Goal: Information Seeking & Learning: Learn about a topic

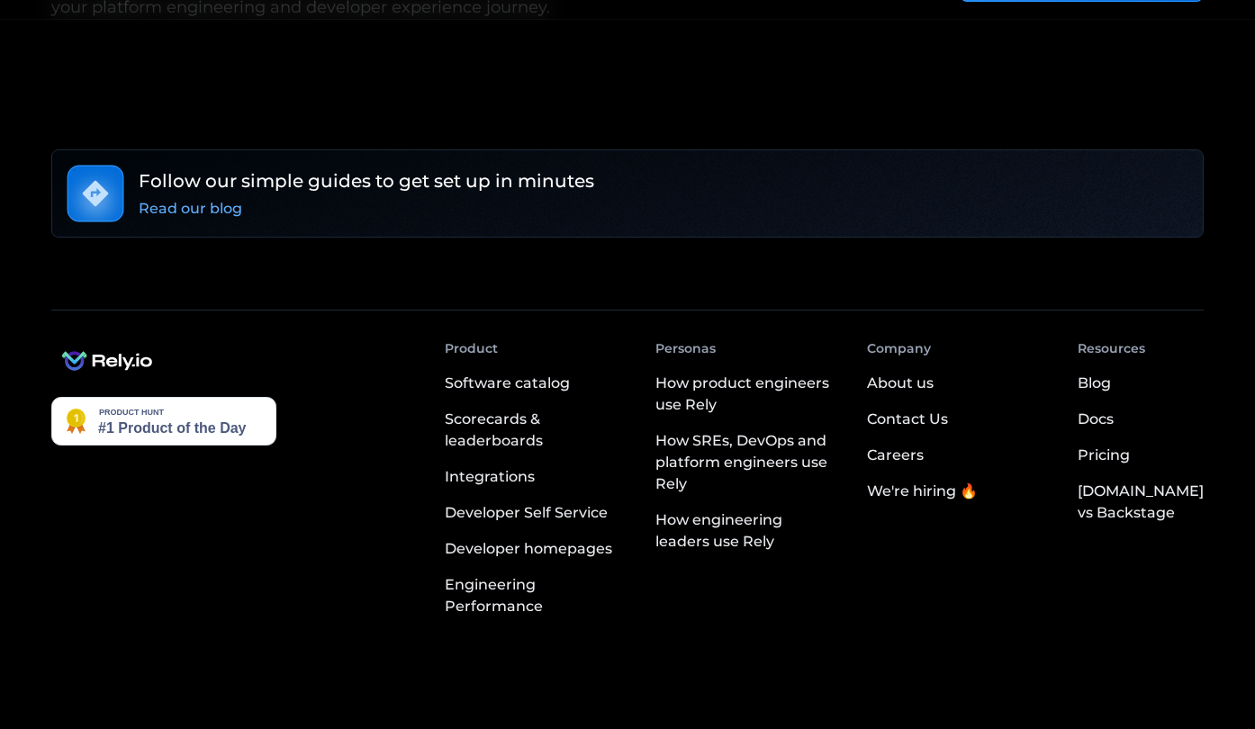
scroll to position [3295, 0]
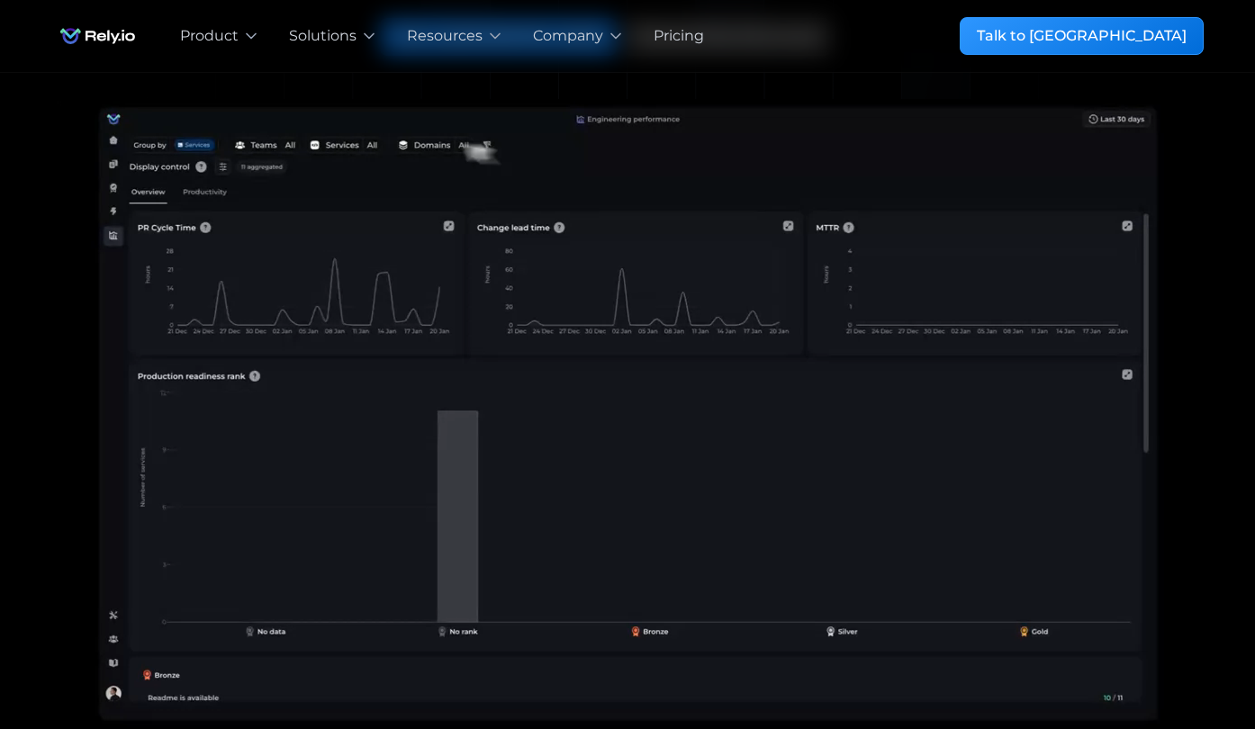
scroll to position [230, 0]
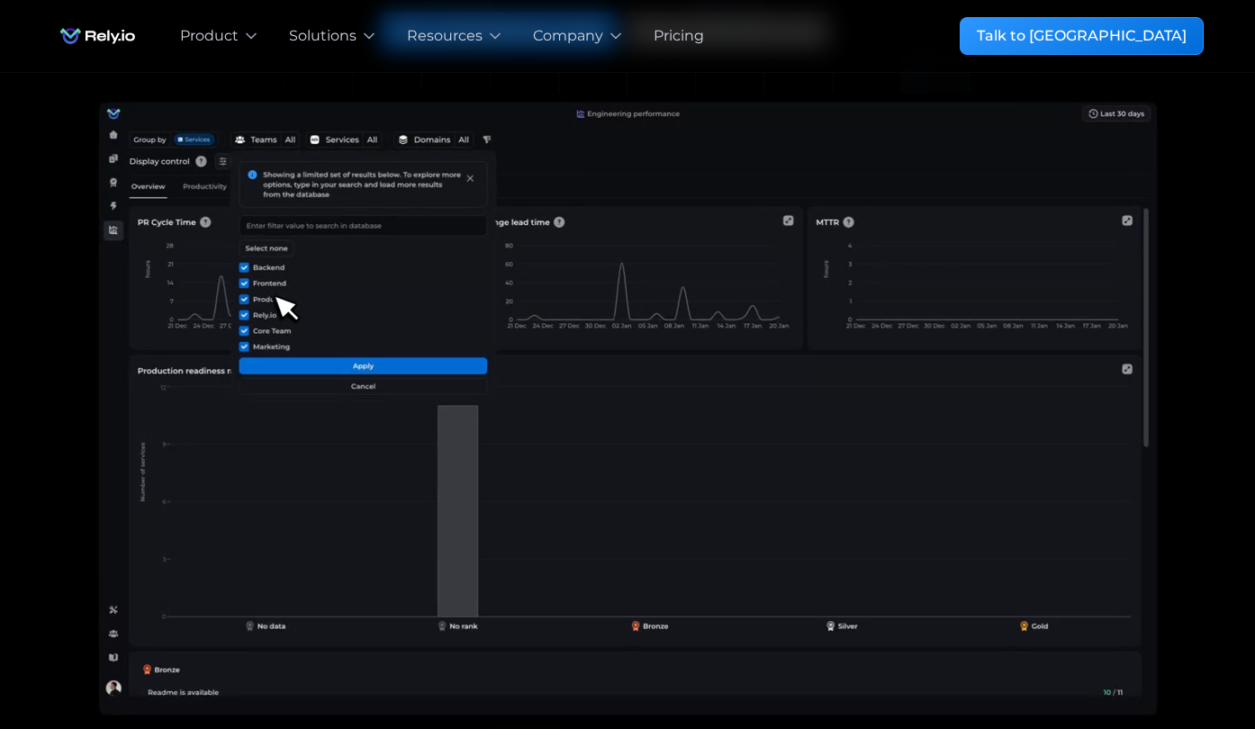
click at [356, 447] on video at bounding box center [627, 409] width 1152 height 630
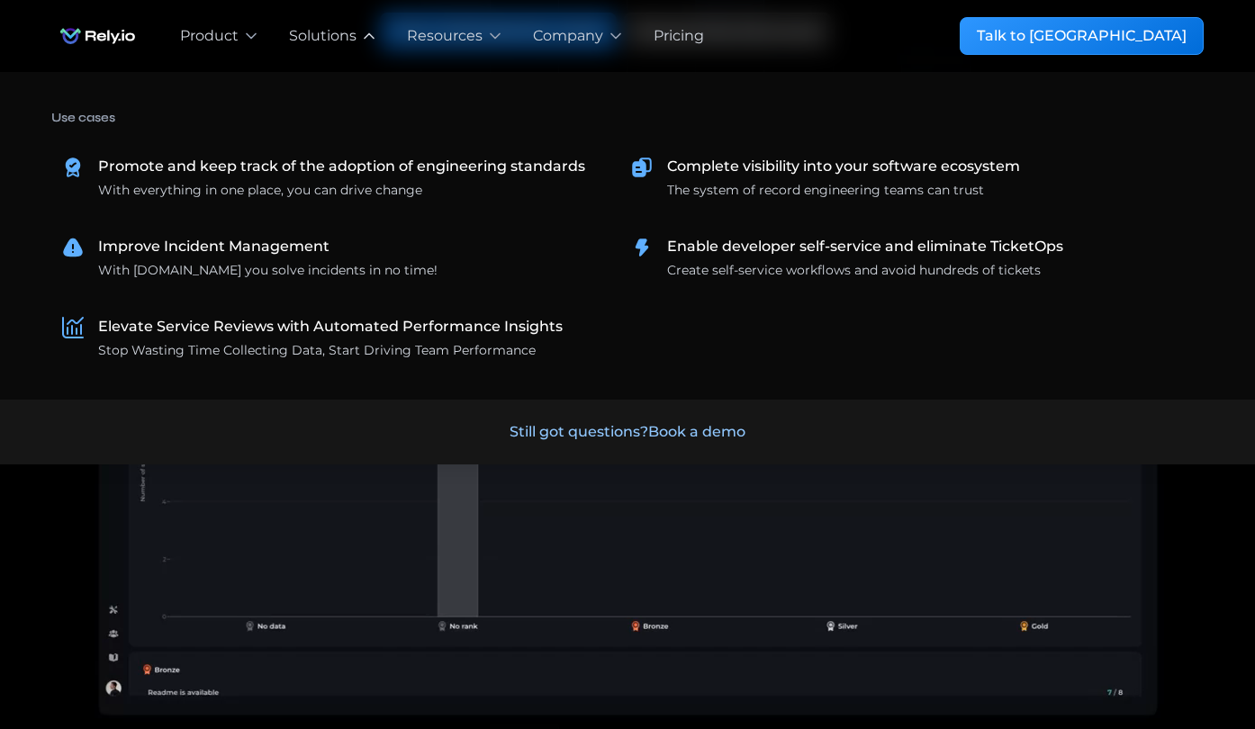
click at [378, 31] on icon at bounding box center [369, 36] width 18 height 18
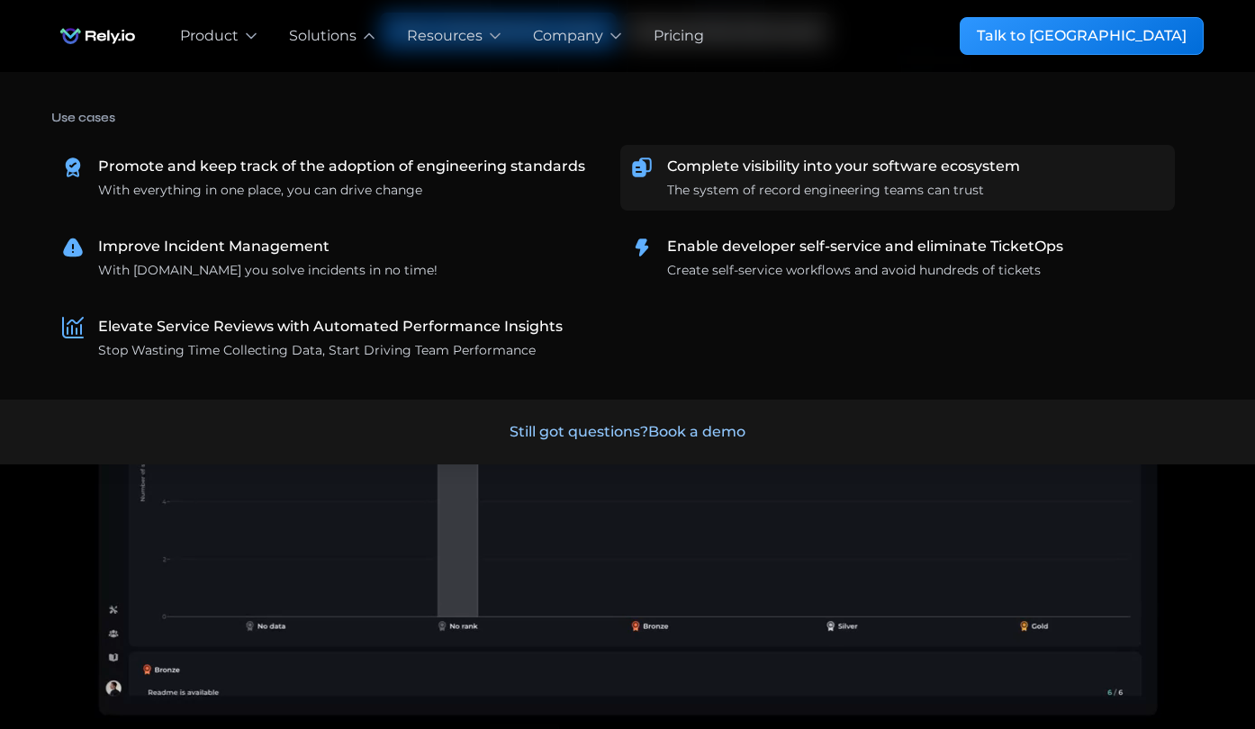
click at [756, 170] on div "Complete visibility into your software ecosystem" at bounding box center [843, 167] width 353 height 22
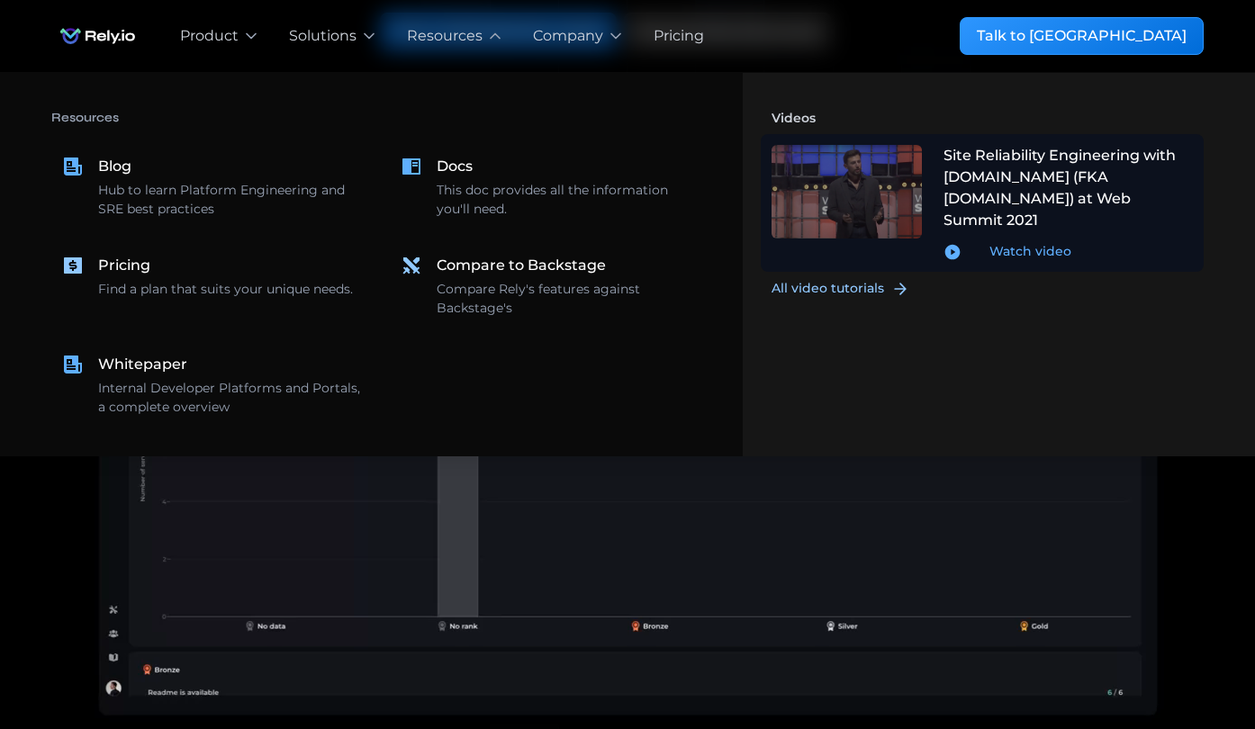
click at [1024, 242] on div "Watch video" at bounding box center [1030, 251] width 82 height 19
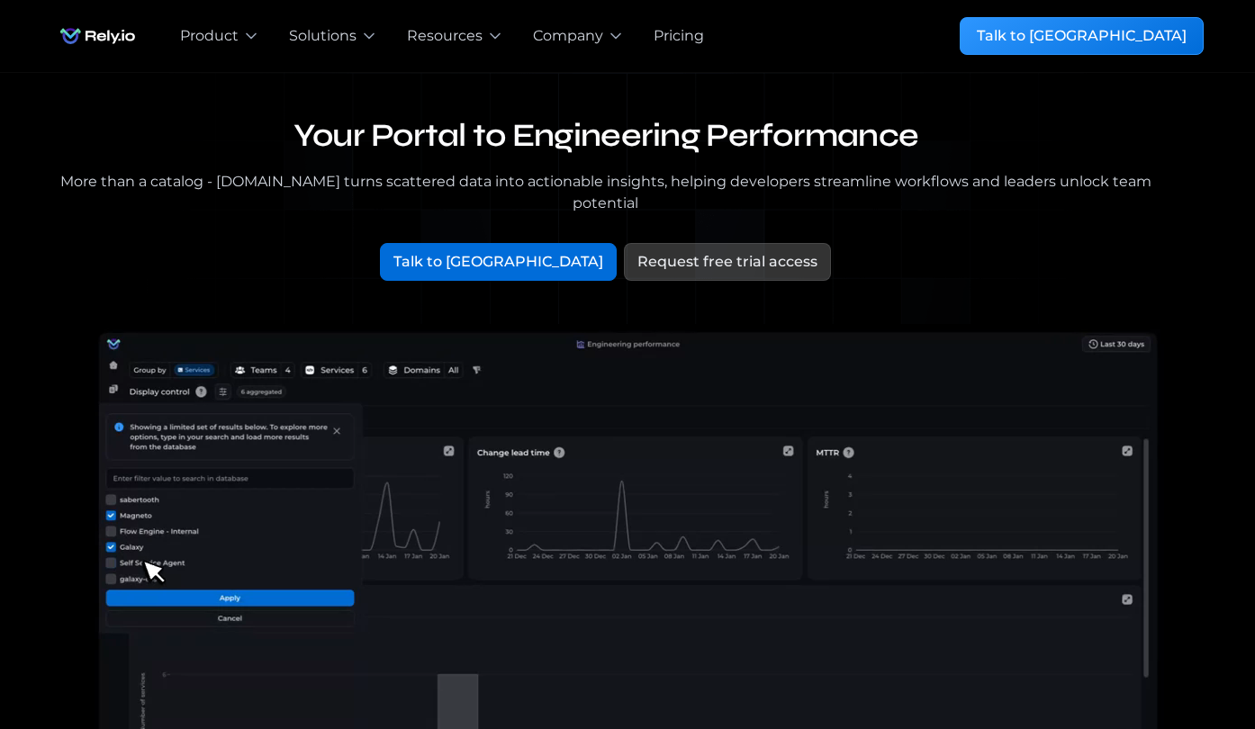
scroll to position [0, 0]
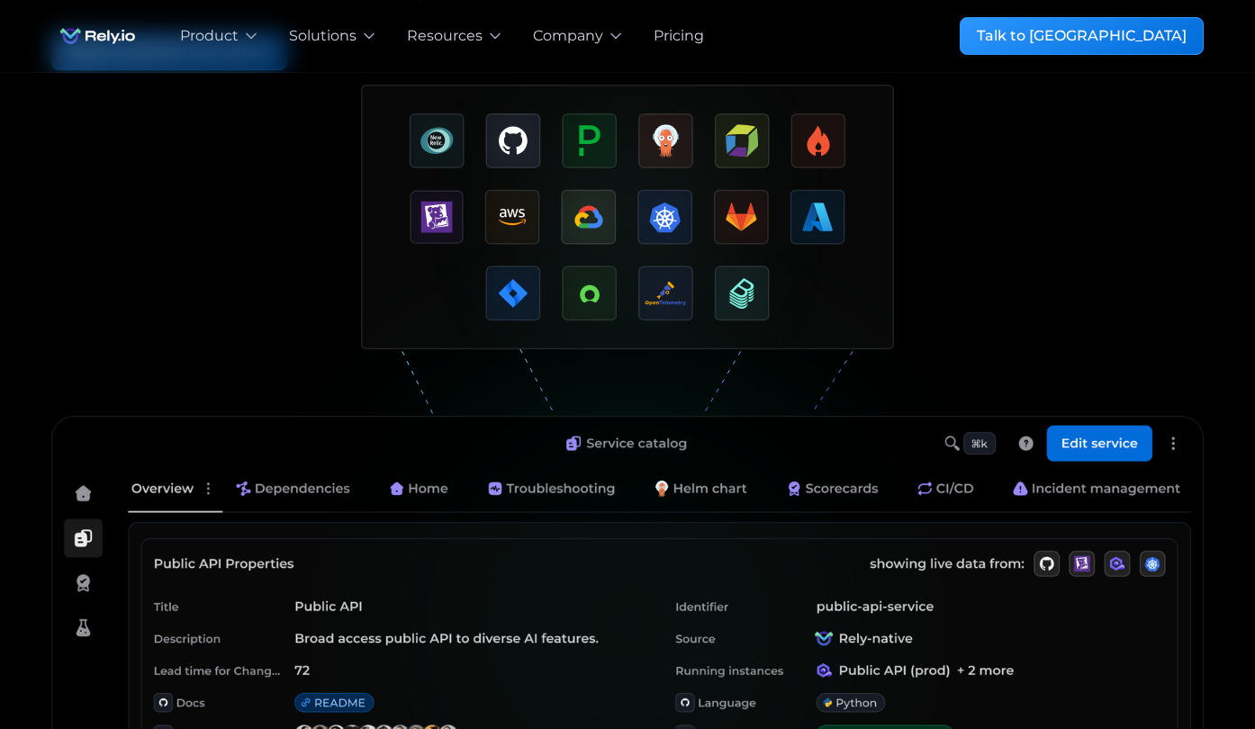
scroll to position [257, 0]
click at [713, 214] on img "open lightbox" at bounding box center [627, 250] width 533 height 331
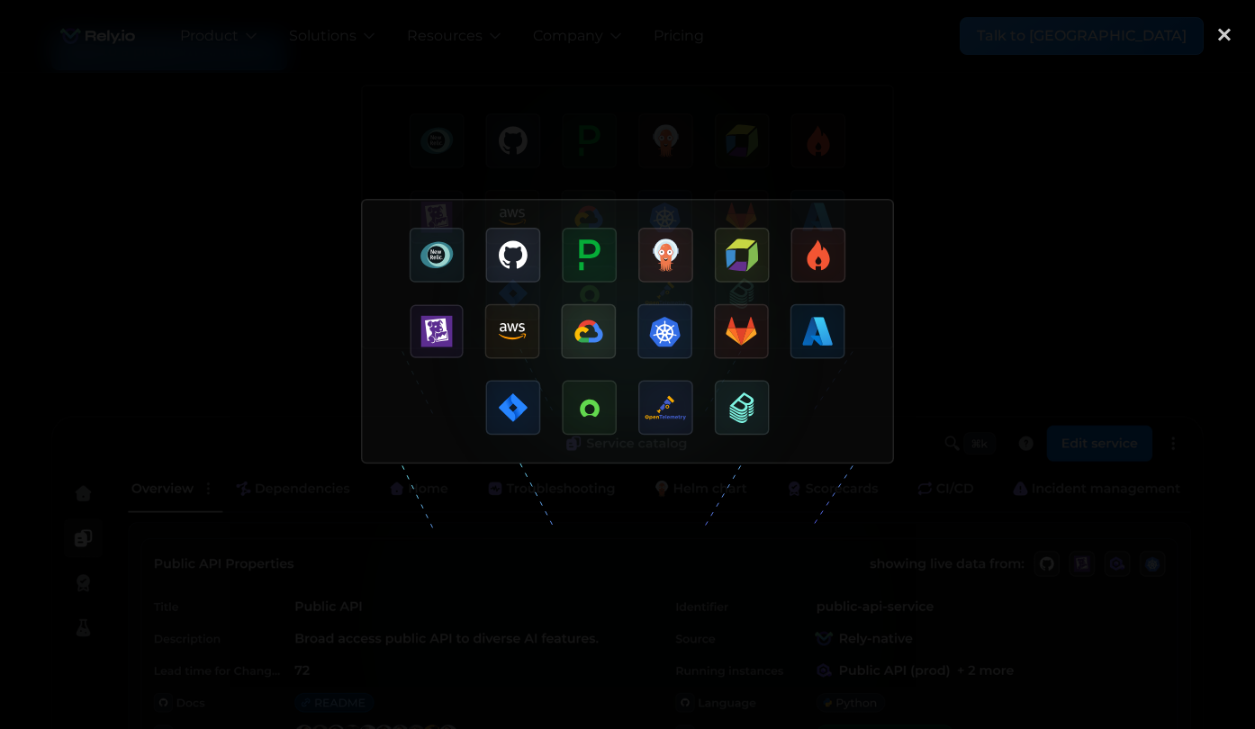
click at [988, 338] on div at bounding box center [627, 364] width 1255 height 700
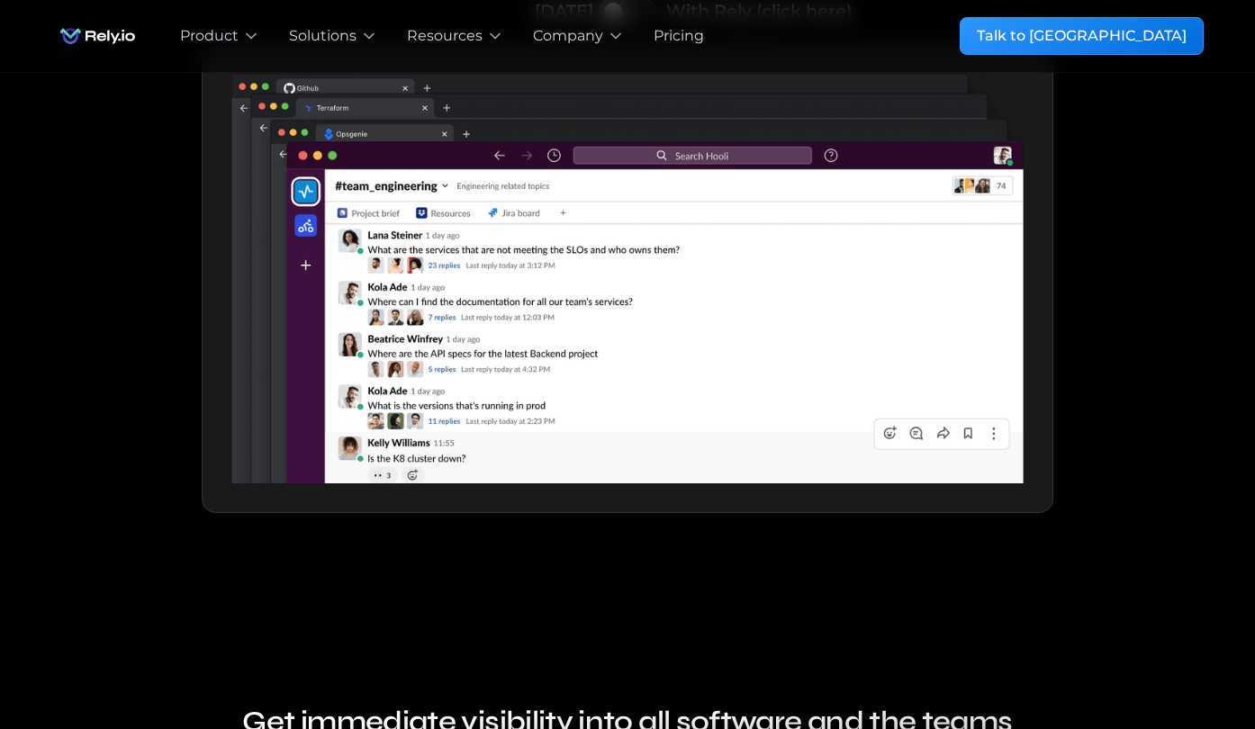
scroll to position [1894, 0]
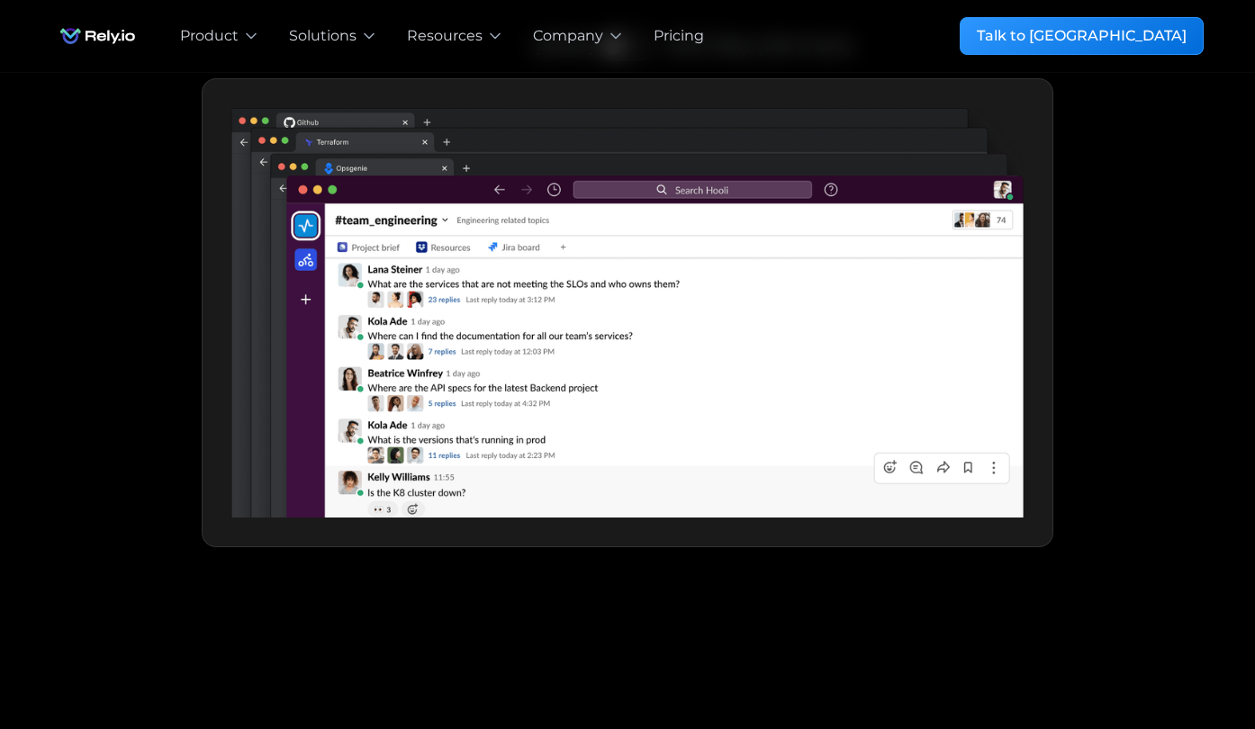
click at [769, 322] on img at bounding box center [627, 313] width 792 height 410
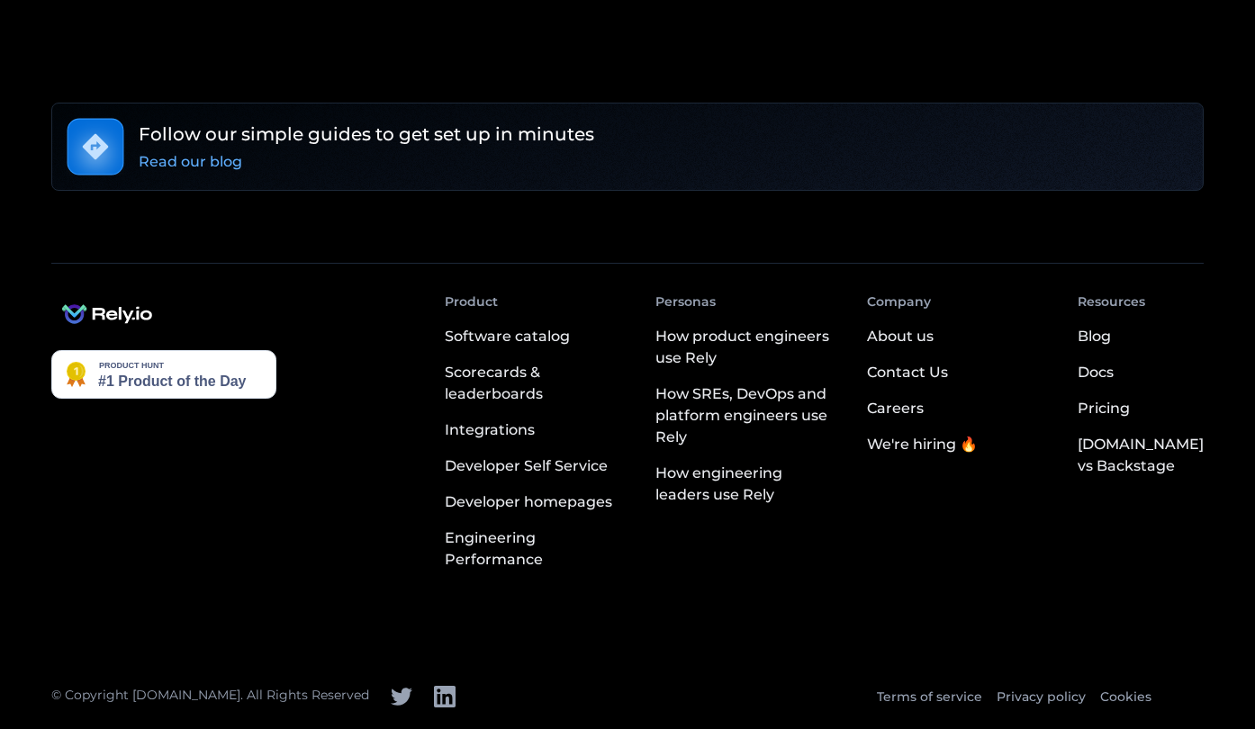
scroll to position [6673, 0]
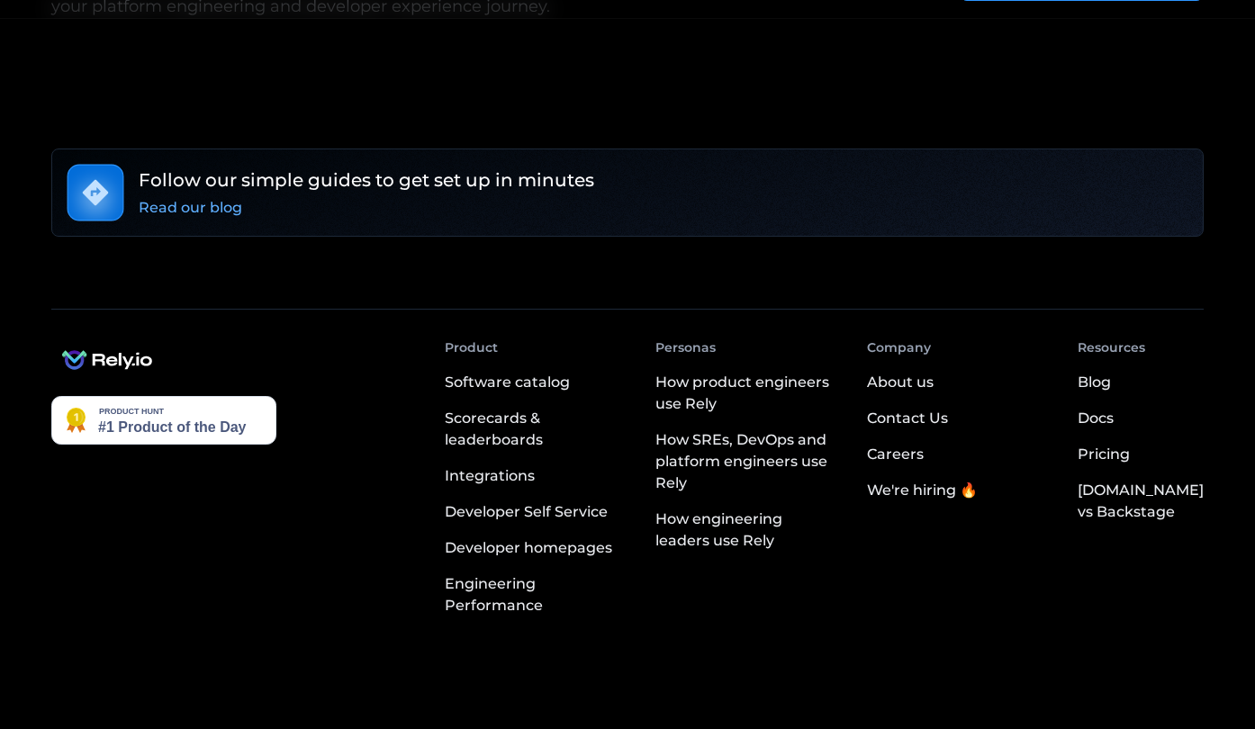
scroll to position [3295, 0]
